Goal: Transaction & Acquisition: Purchase product/service

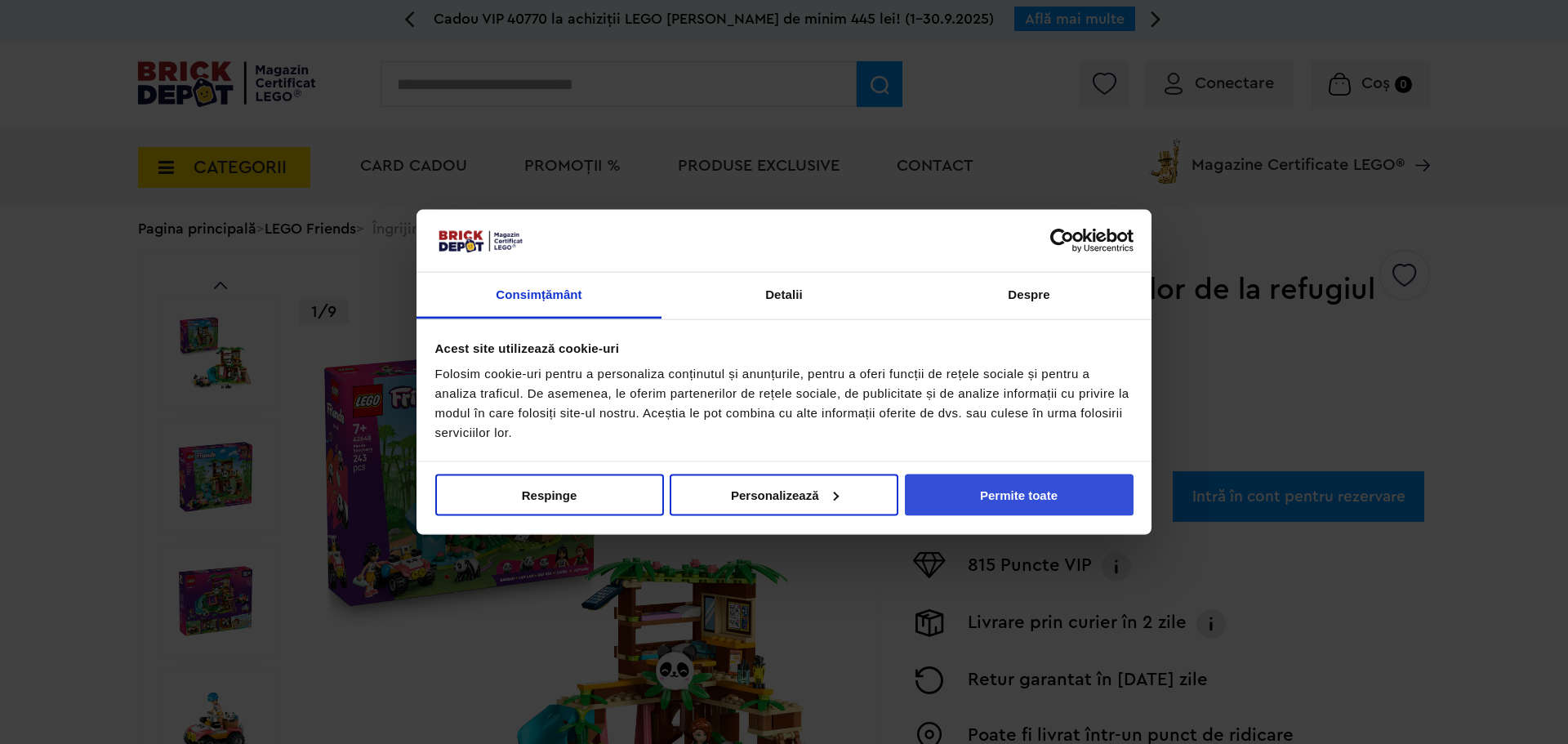
click at [1080, 489] on button "Permite toate" at bounding box center [1019, 494] width 229 height 42
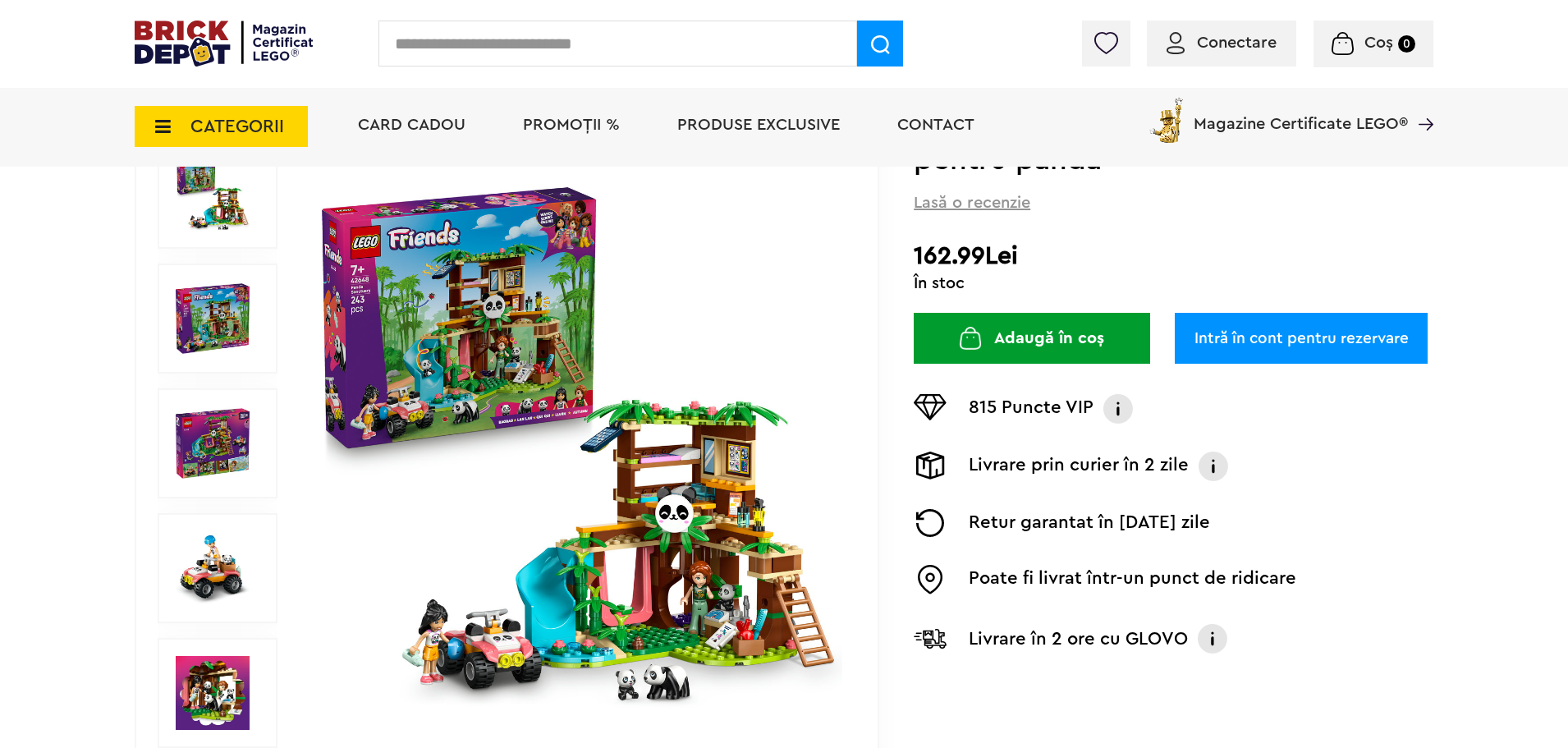
scroll to position [329, 0]
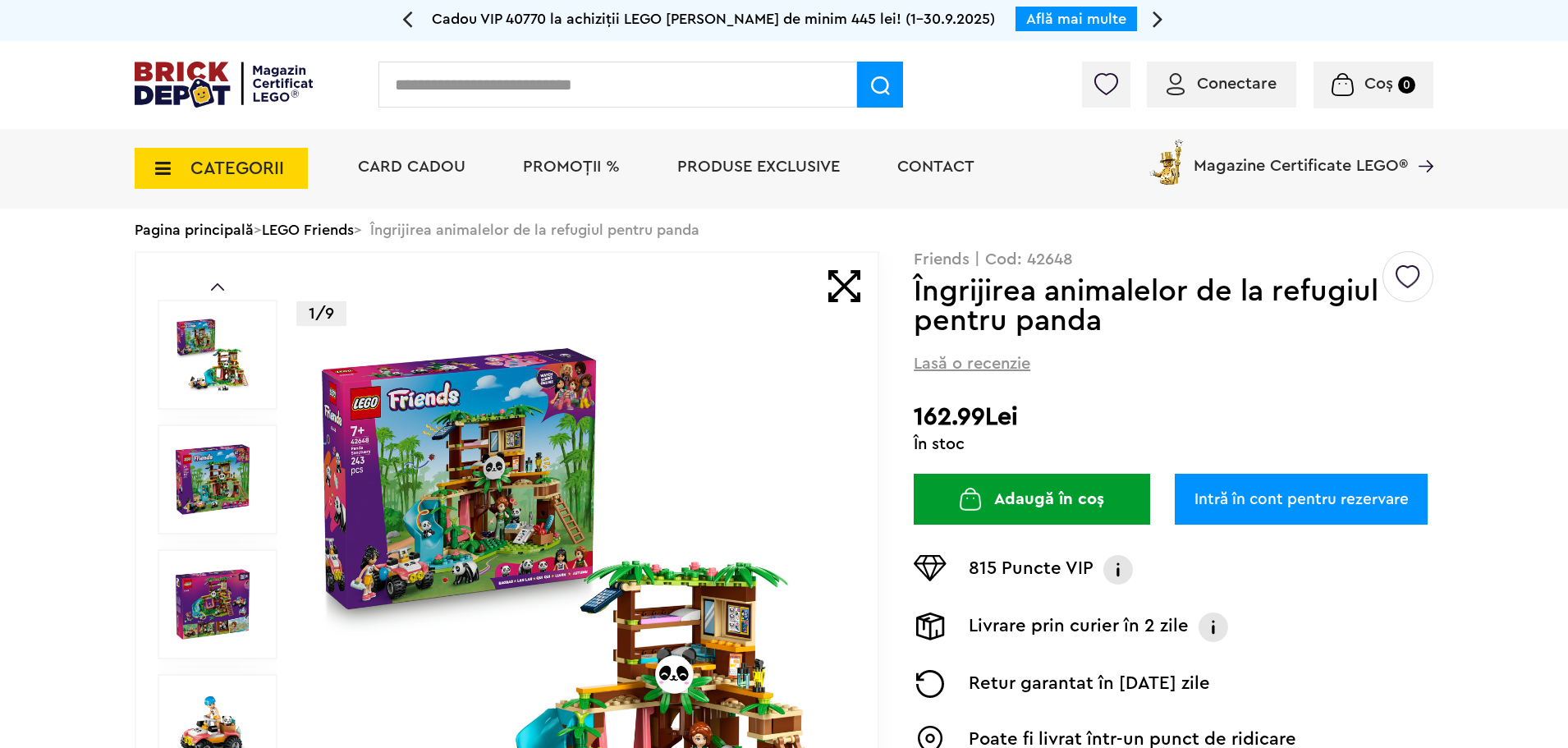
click at [1528, 136] on div at bounding box center [1532, 134] width 39 height 39
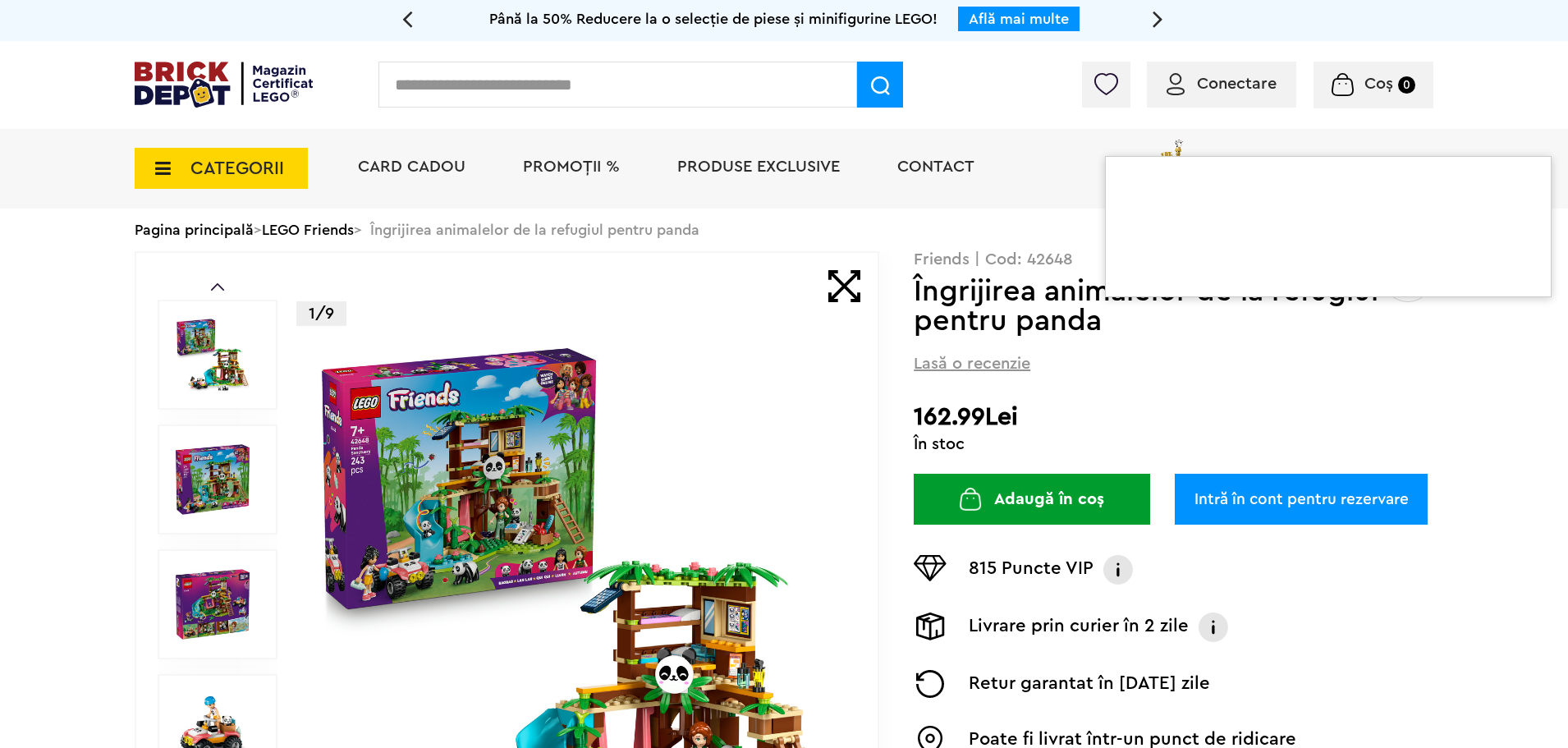
click at [1469, 64] on div "Conectare Coș 0" at bounding box center [784, 85] width 1568 height 88
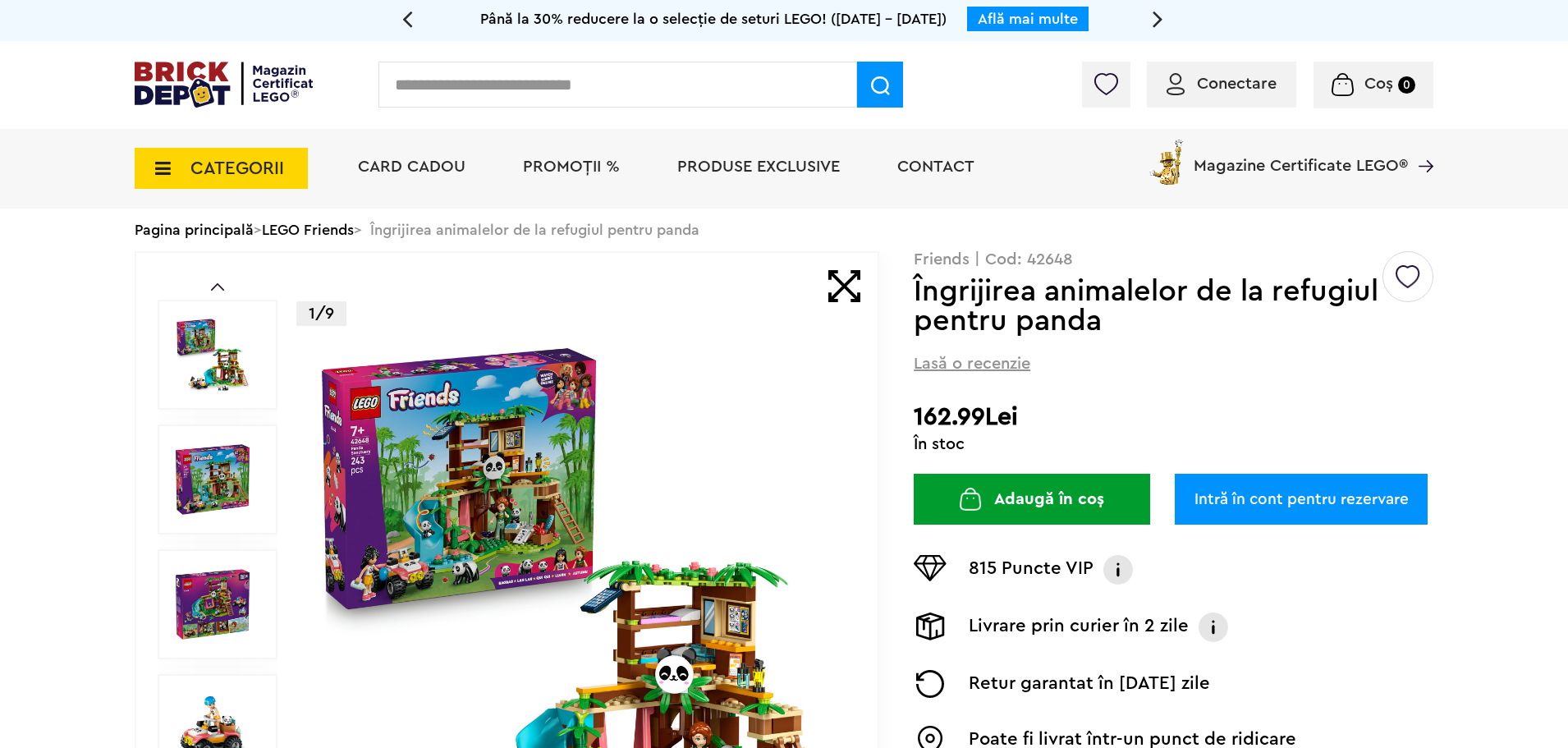
click at [554, 161] on span "PROMOȚII %" at bounding box center [571, 167] width 97 height 17
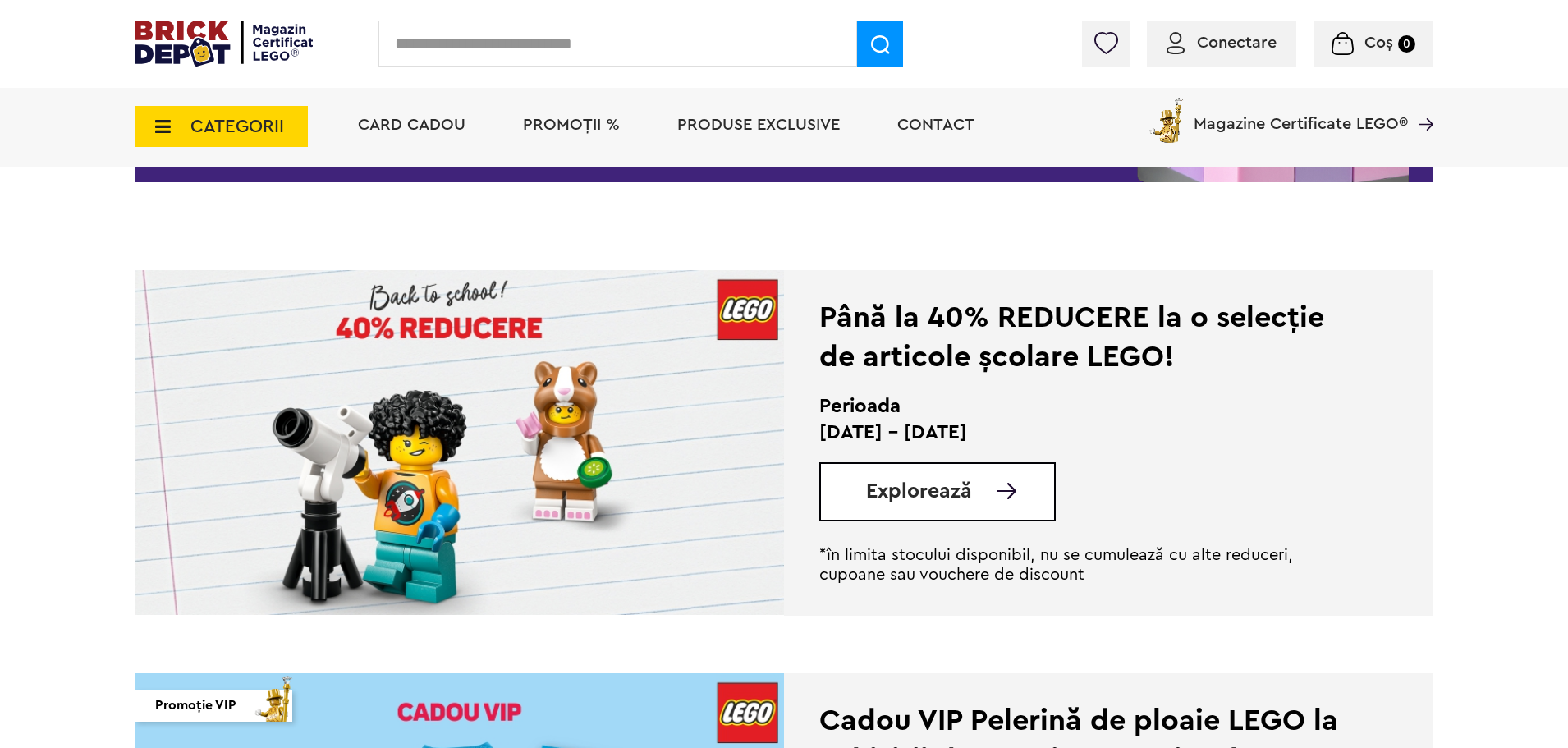
scroll to position [329, 0]
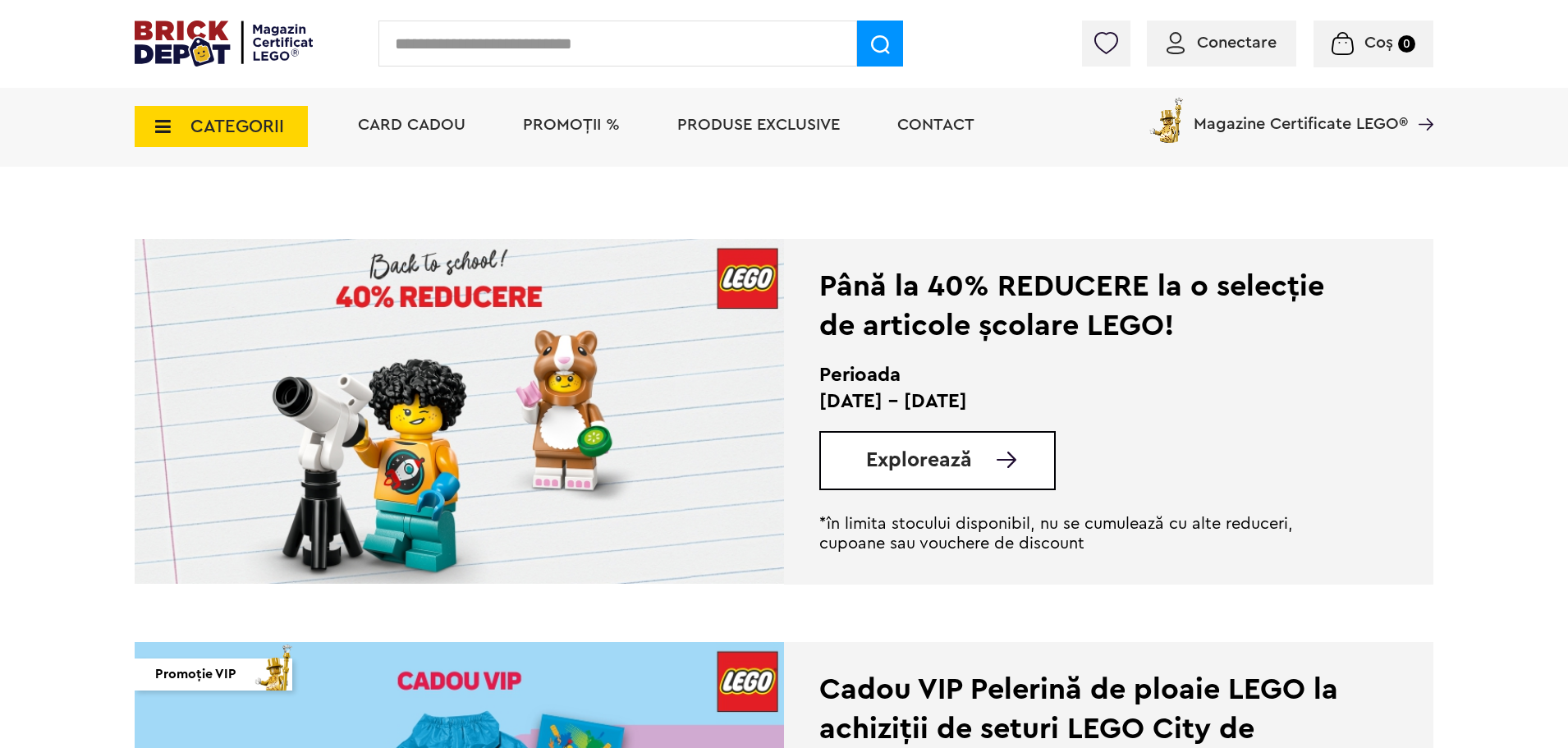
click at [985, 458] on link "Explorează" at bounding box center [960, 460] width 188 height 21
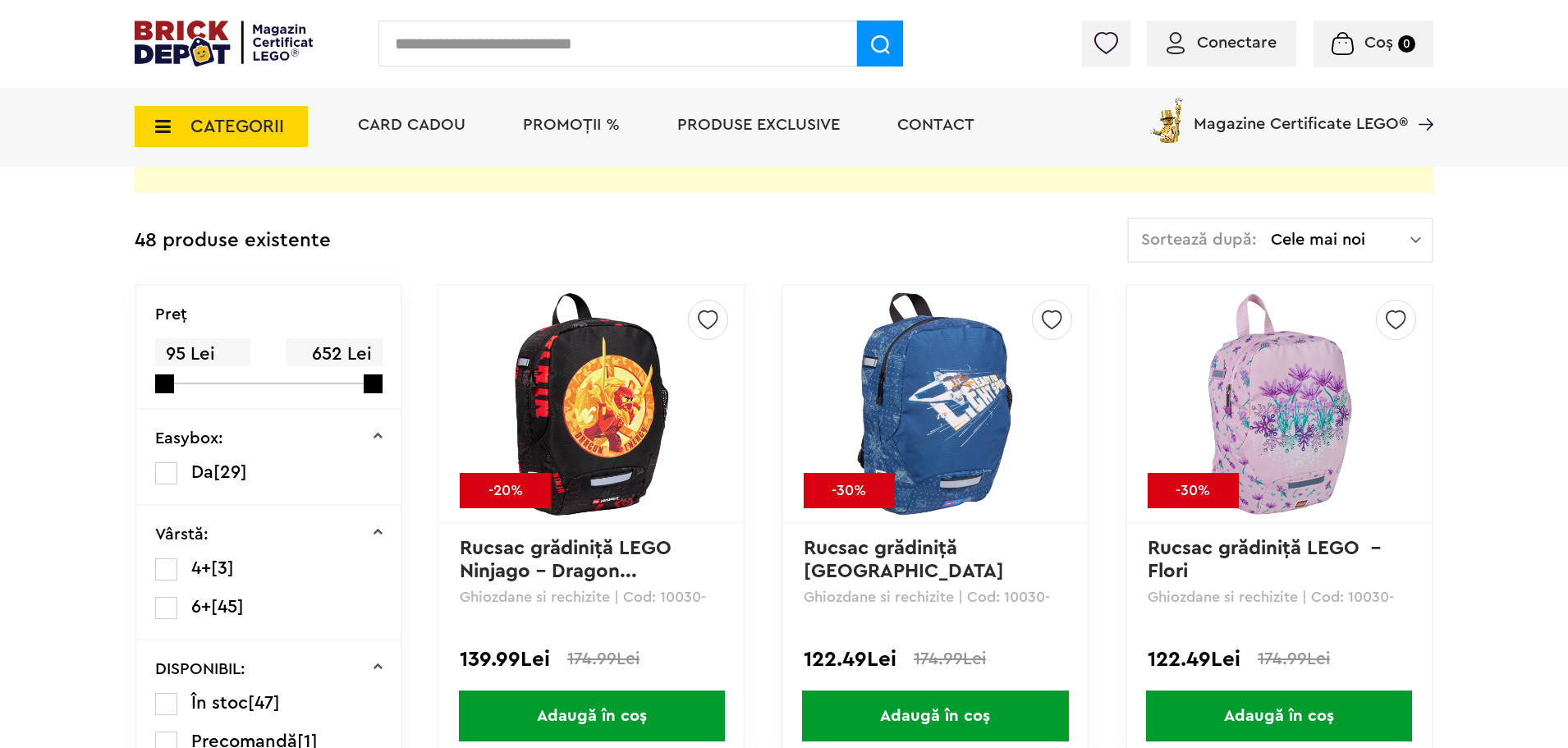
scroll to position [493, 0]
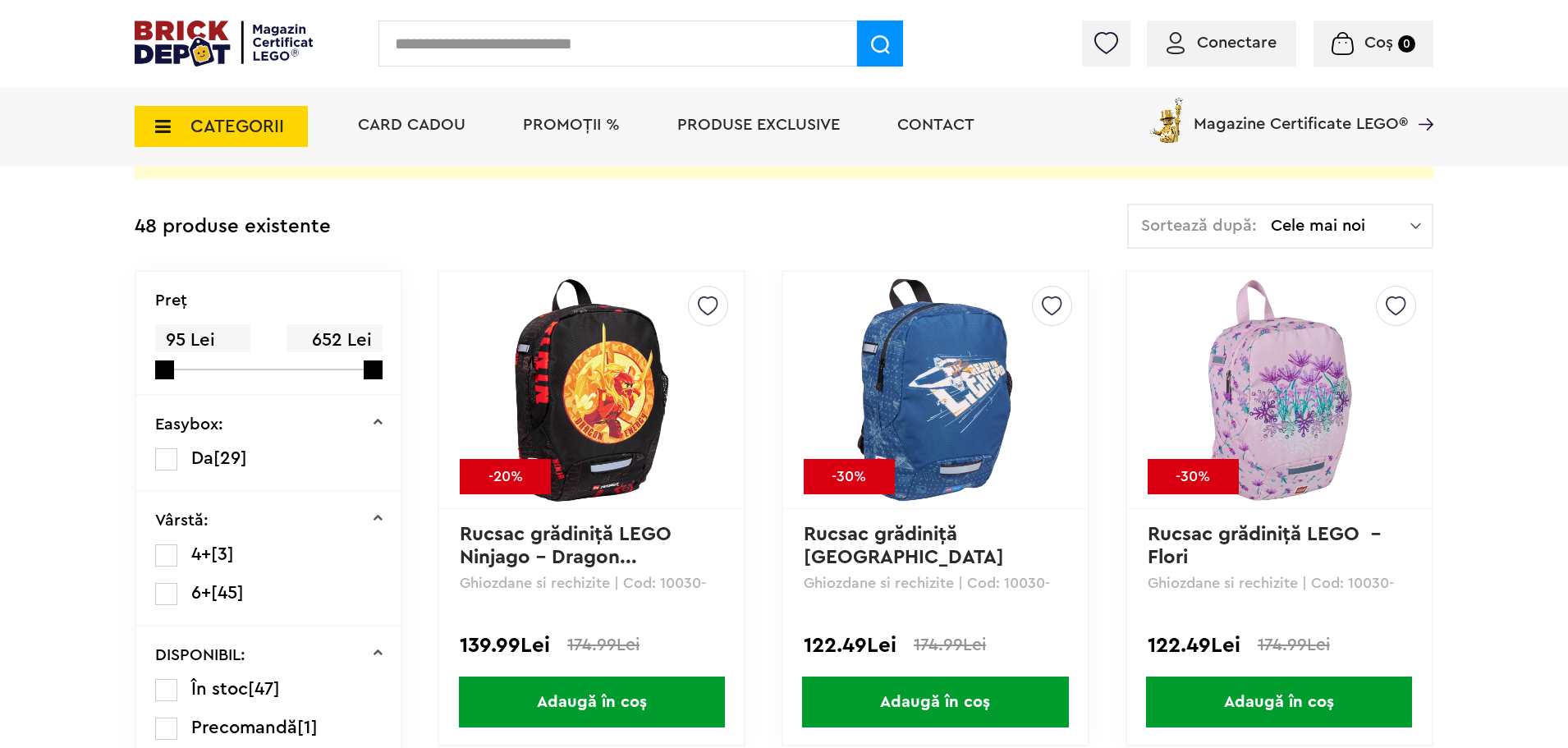
click at [1286, 227] on span "Cele mai noi" at bounding box center [1340, 226] width 140 height 17
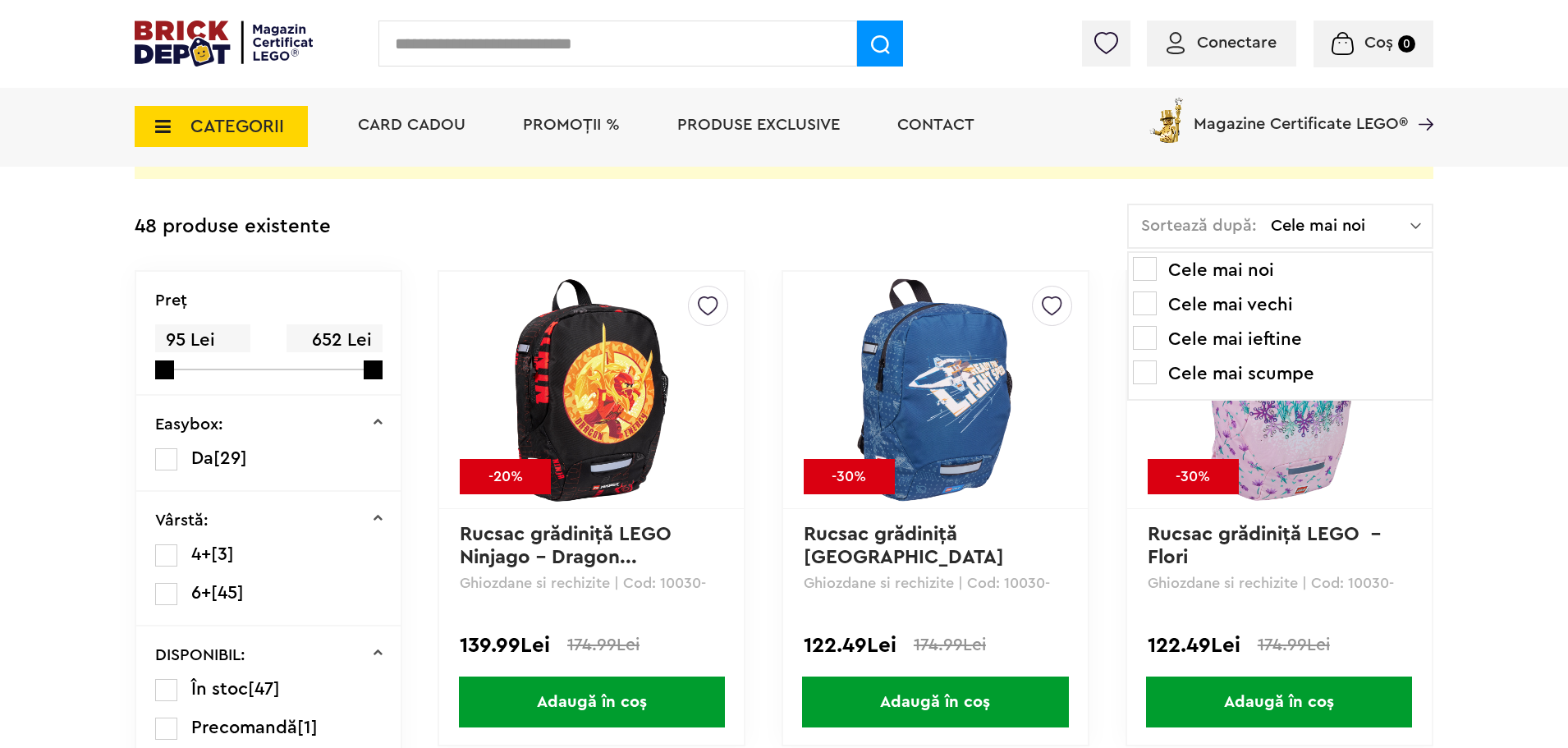
click at [1261, 339] on li "Cele mai ieftine" at bounding box center [1280, 339] width 295 height 26
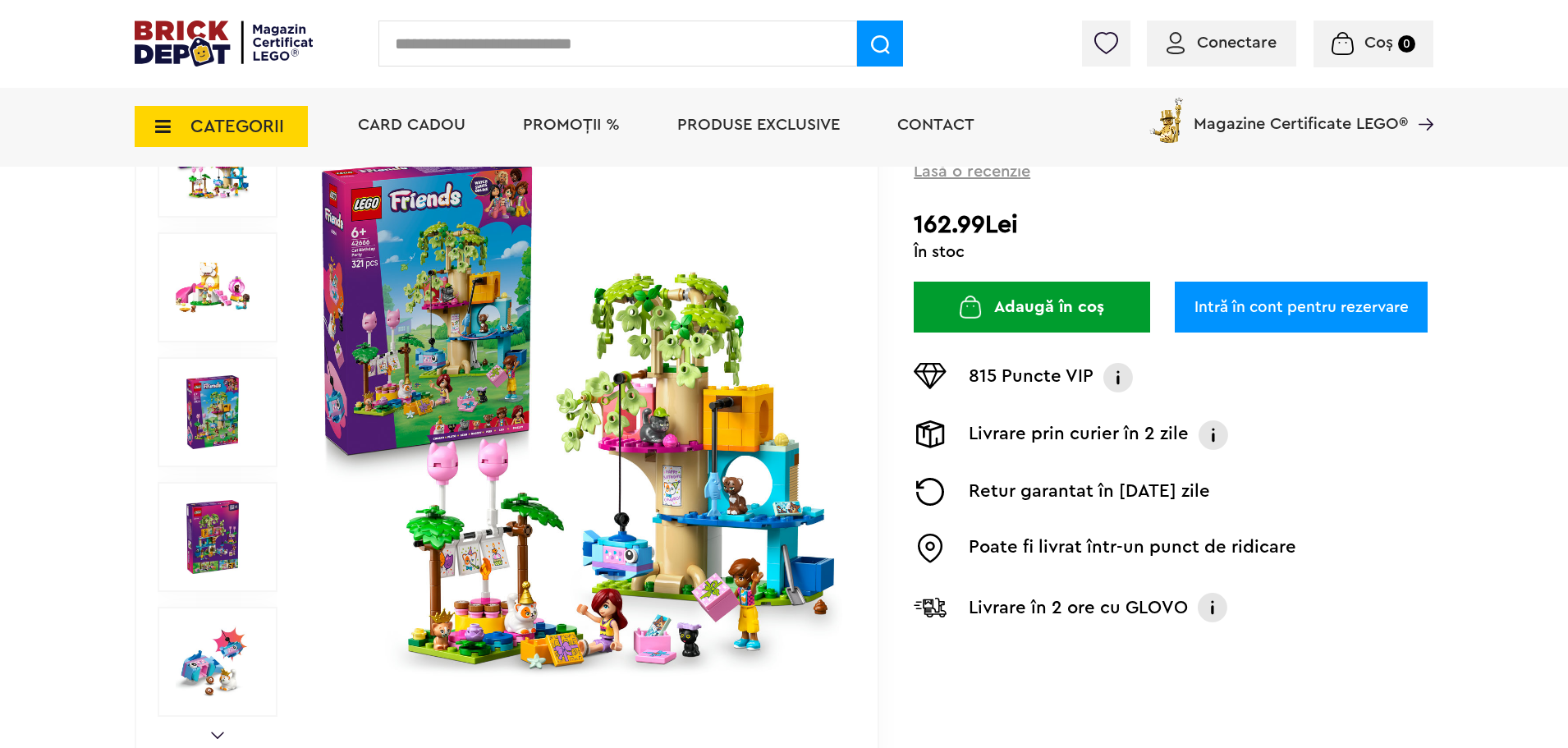
scroll to position [82, 0]
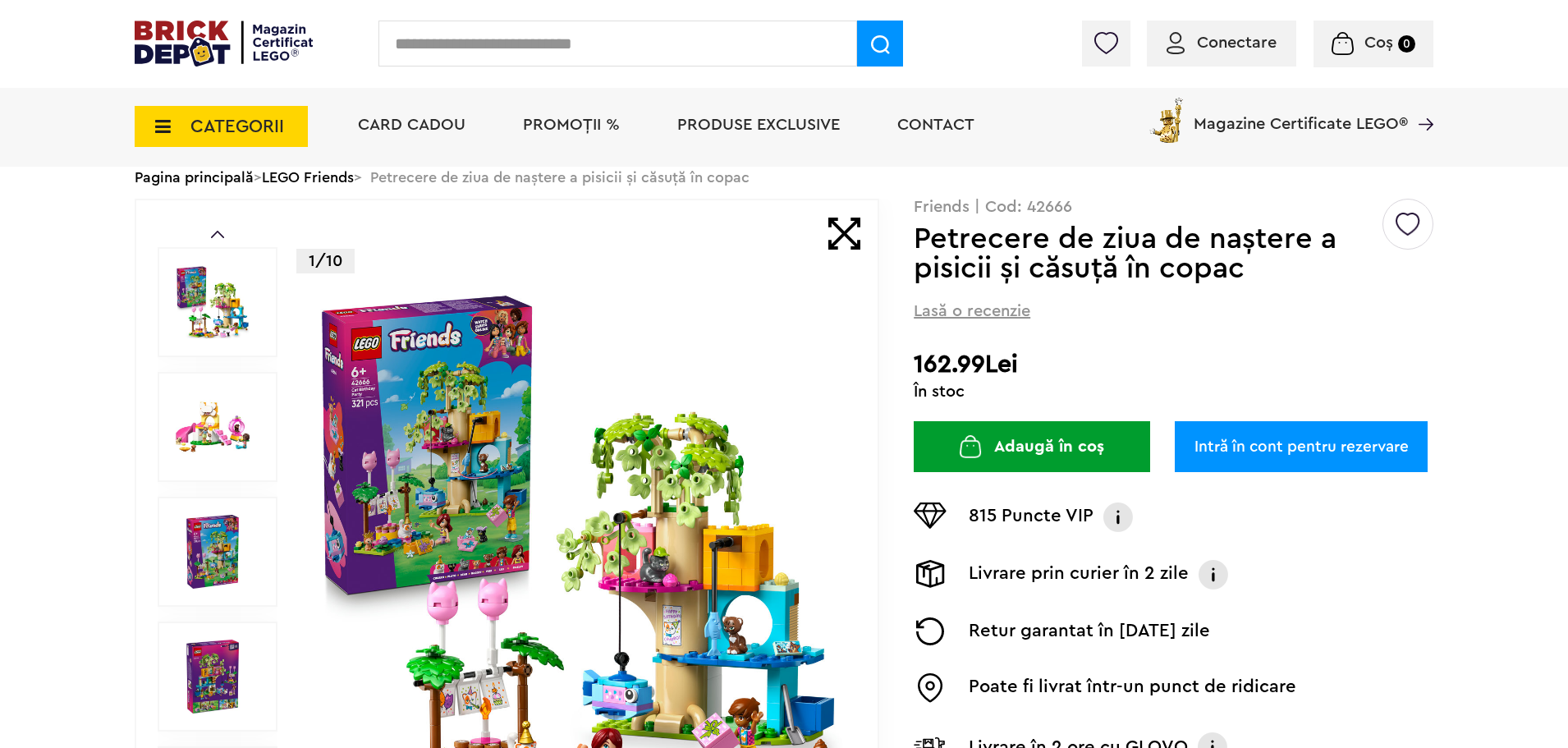
click at [1529, 133] on div at bounding box center [1532, 134] width 39 height 39
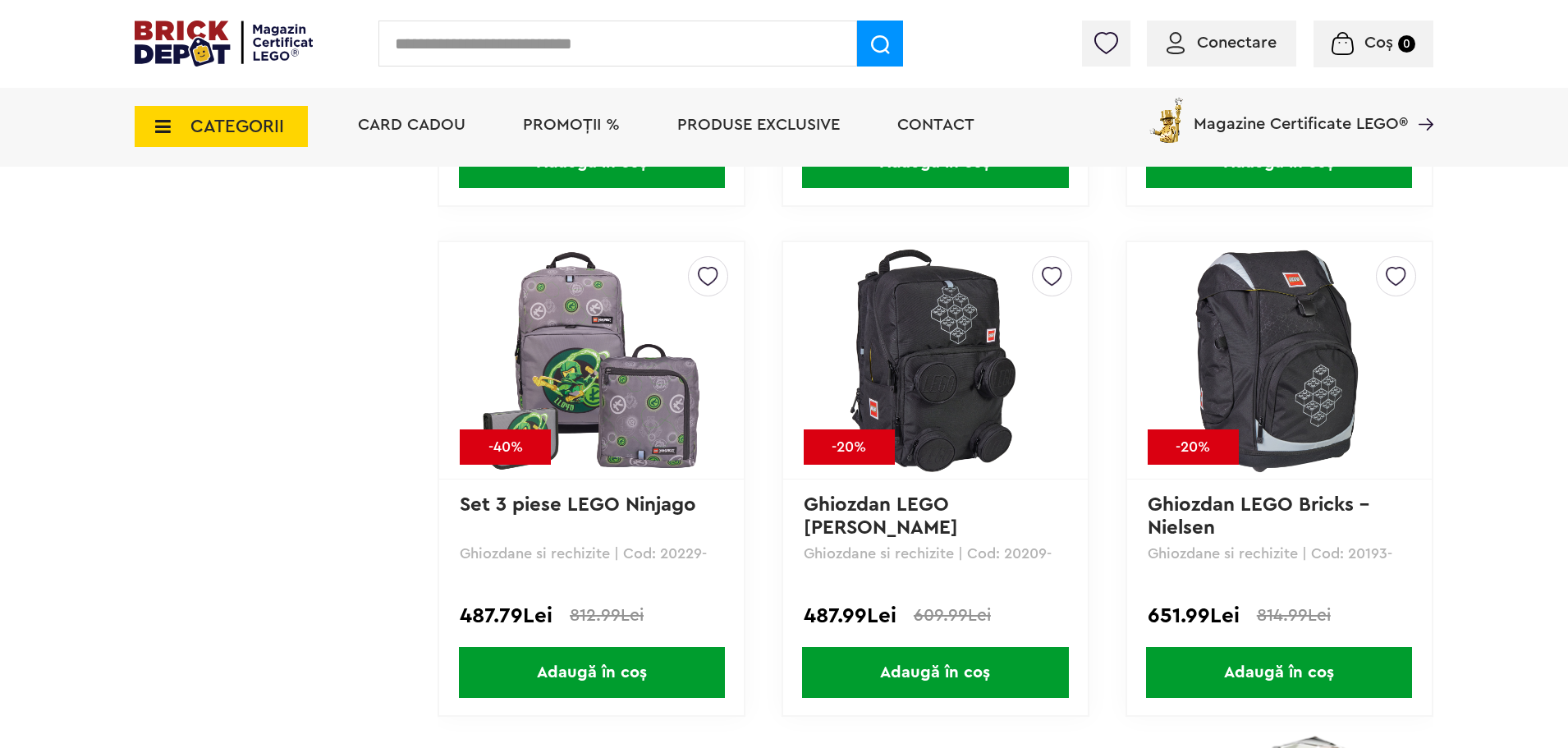
scroll to position [7882, 0]
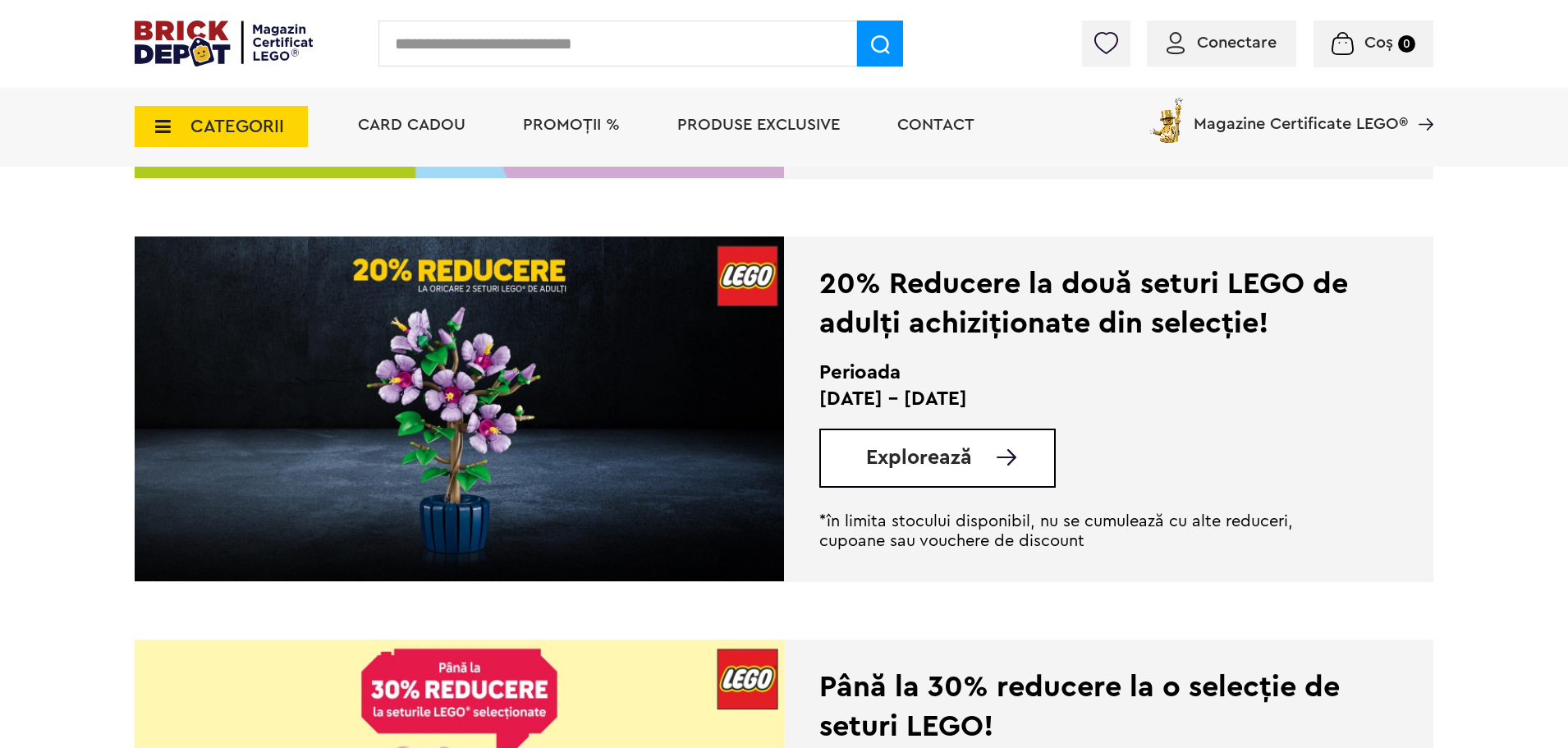
scroll to position [1478, 0]
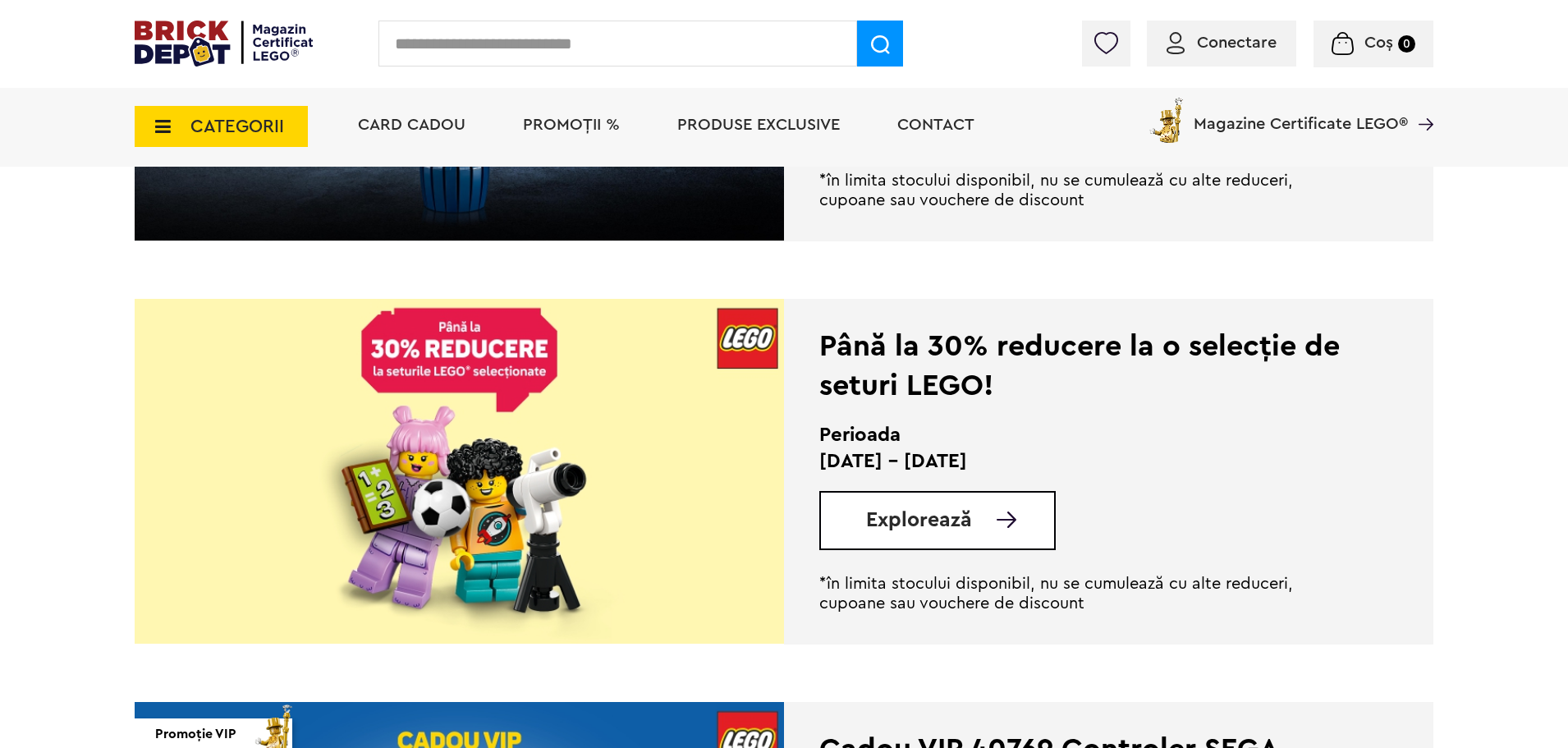
click at [981, 510] on link "Explorează" at bounding box center [960, 520] width 188 height 21
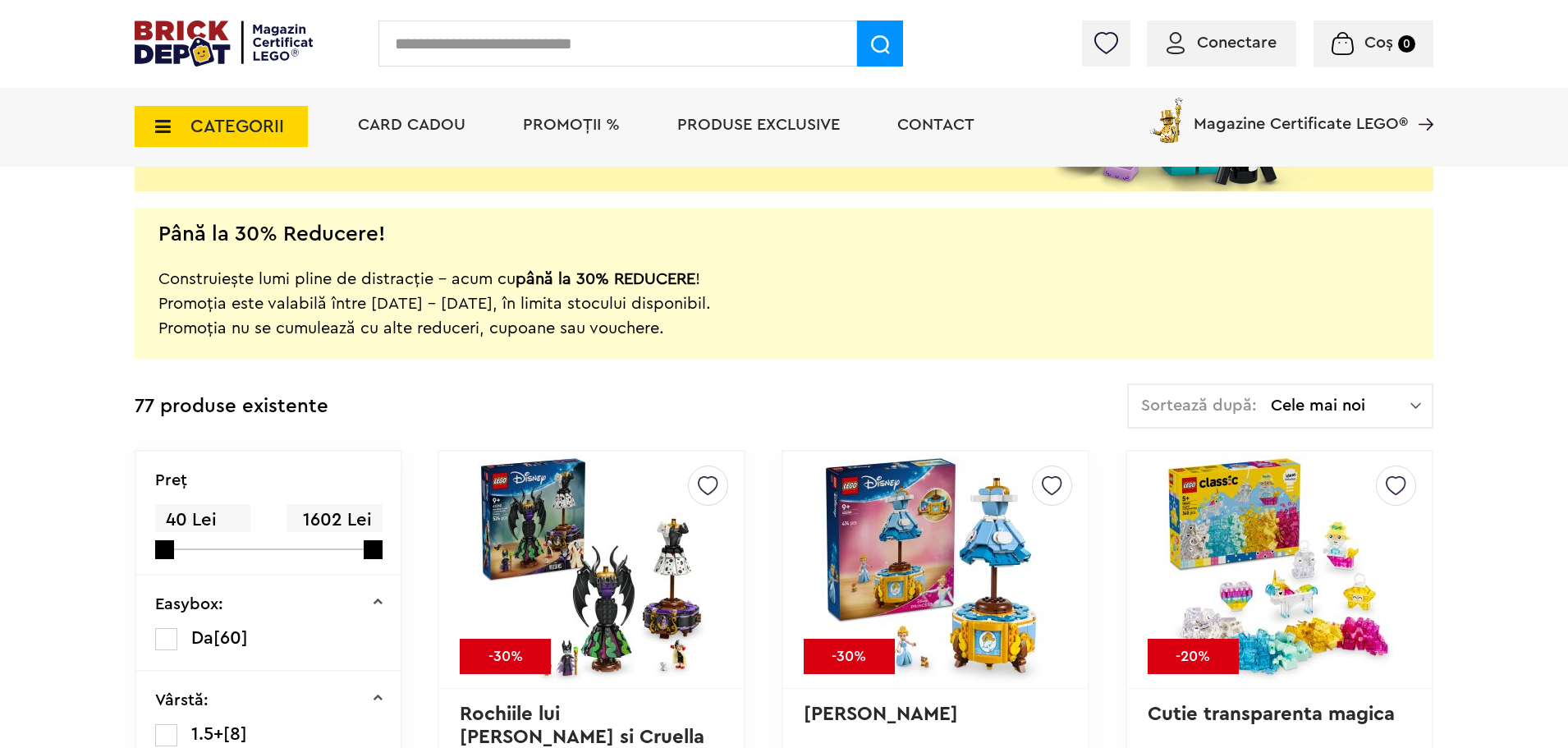
scroll to position [411, 0]
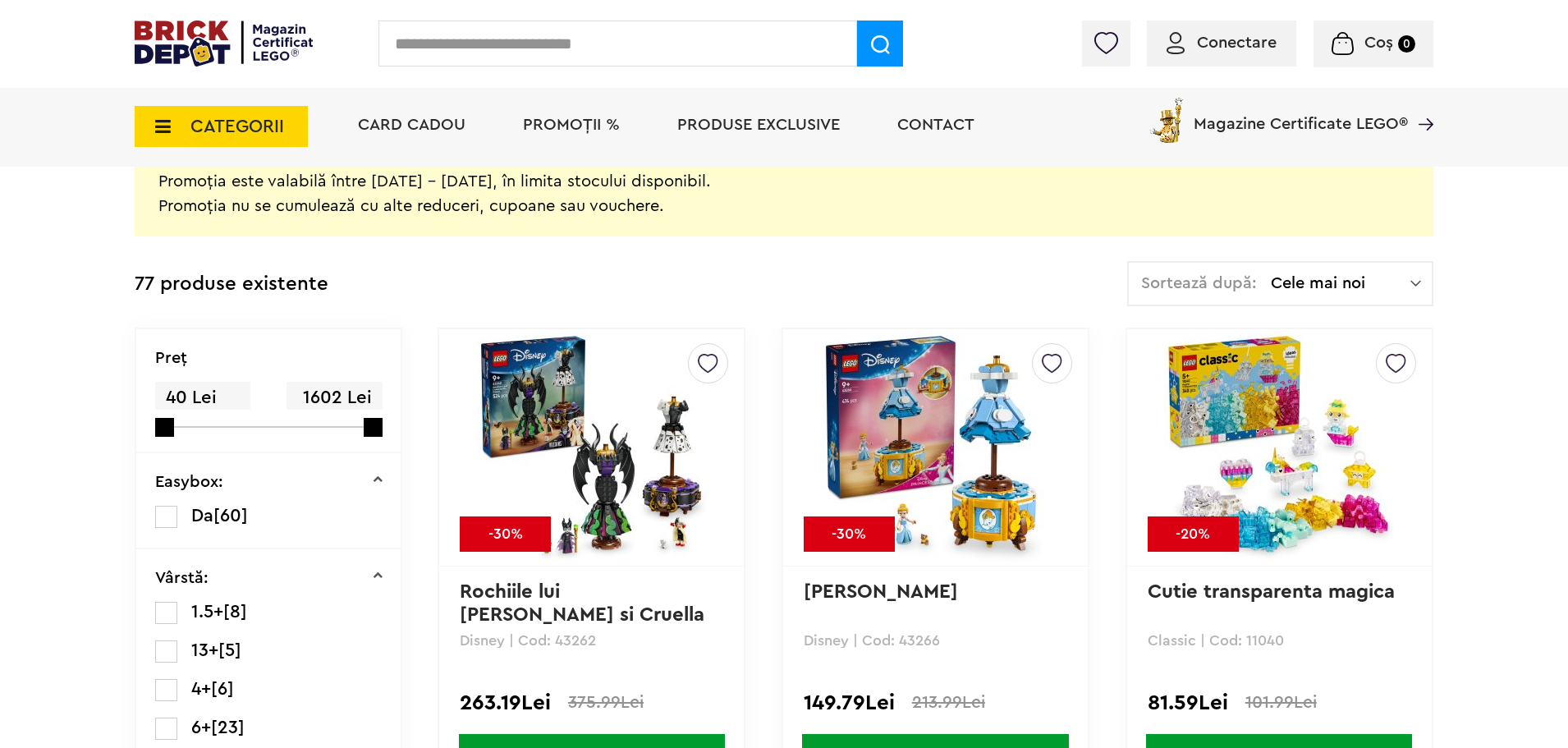
click at [1366, 285] on span "Cele mai noi" at bounding box center [1340, 284] width 140 height 17
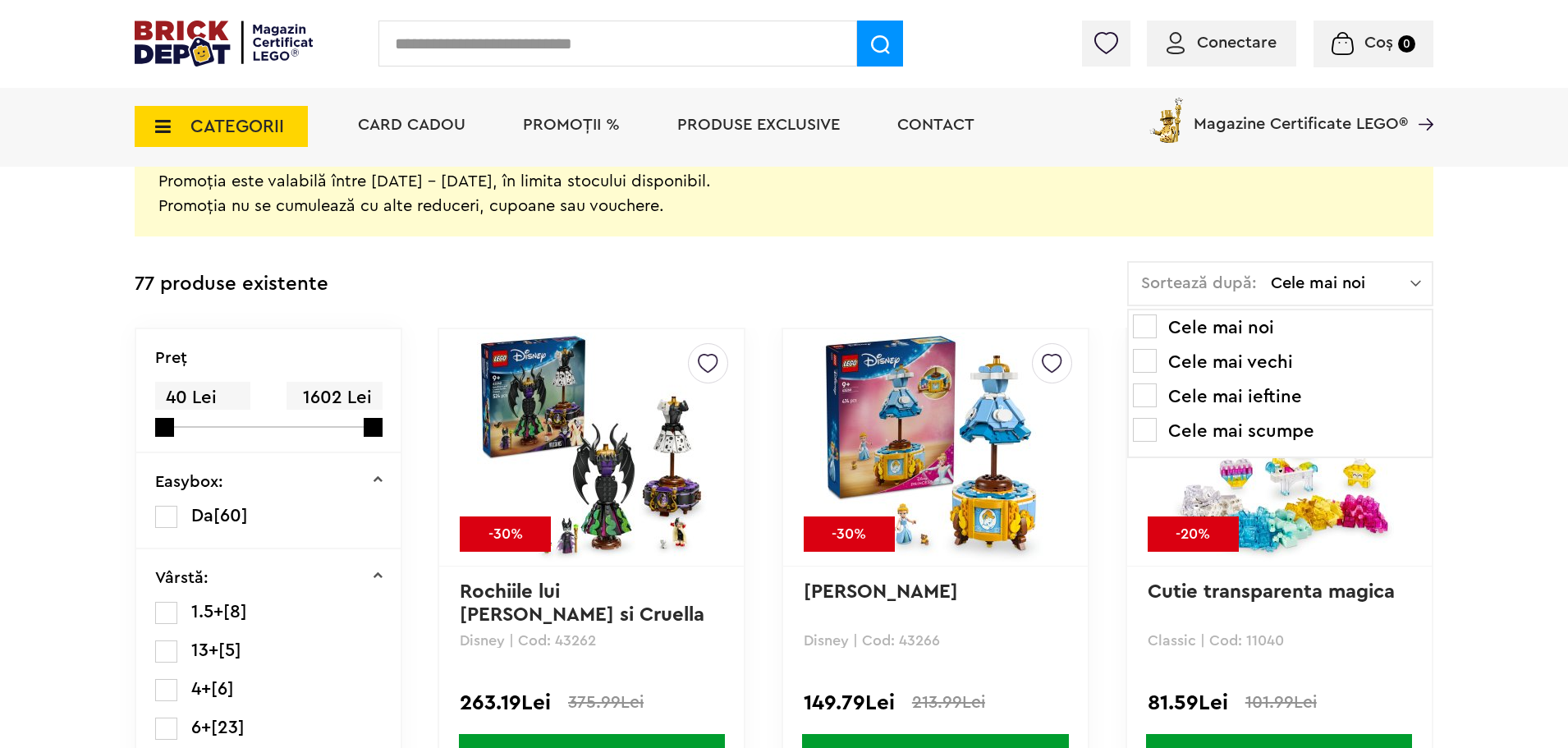
click at [1259, 394] on li "Cele mai ieftine" at bounding box center [1280, 396] width 295 height 26
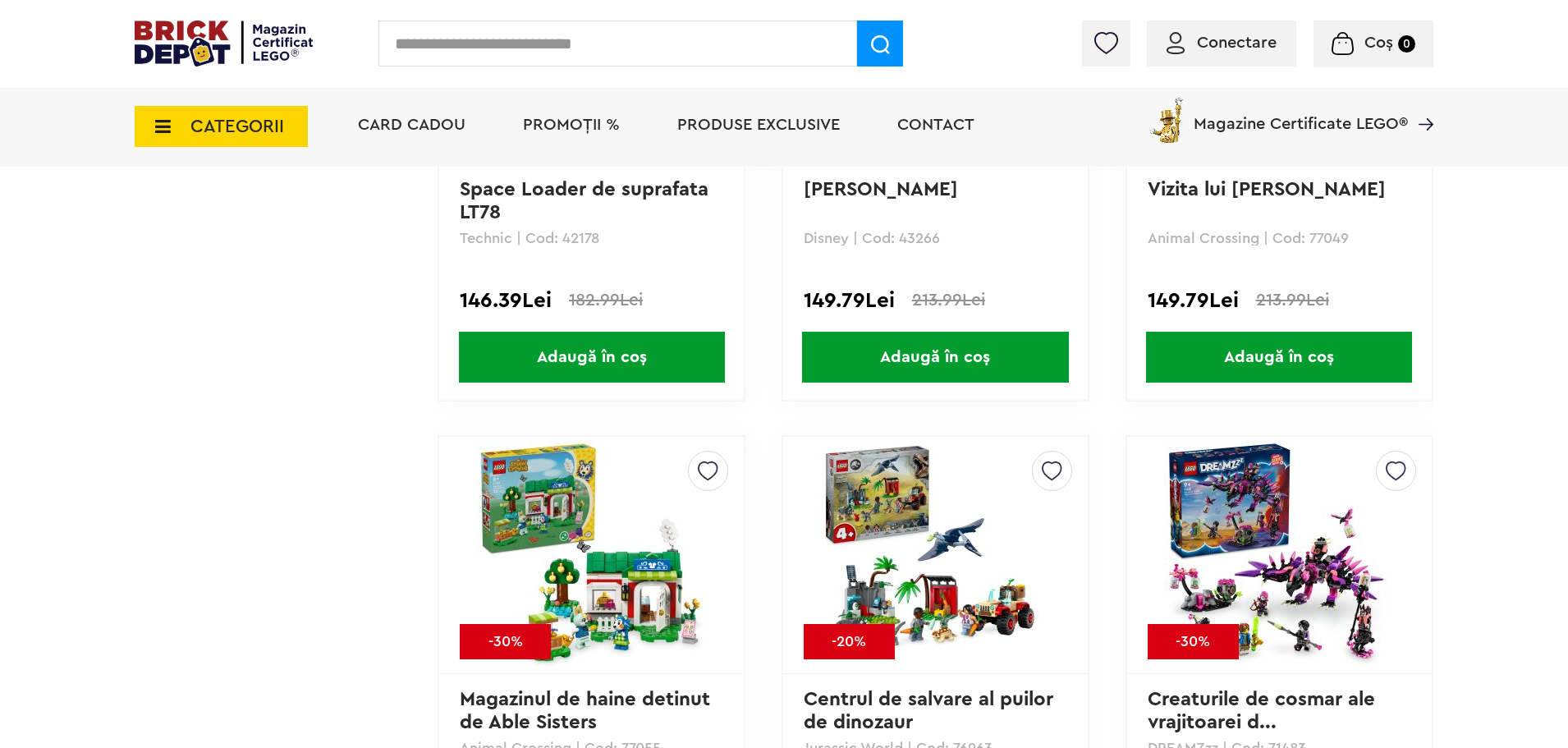
scroll to position [6323, 0]
